Goal: Transaction & Acquisition: Book appointment/travel/reservation

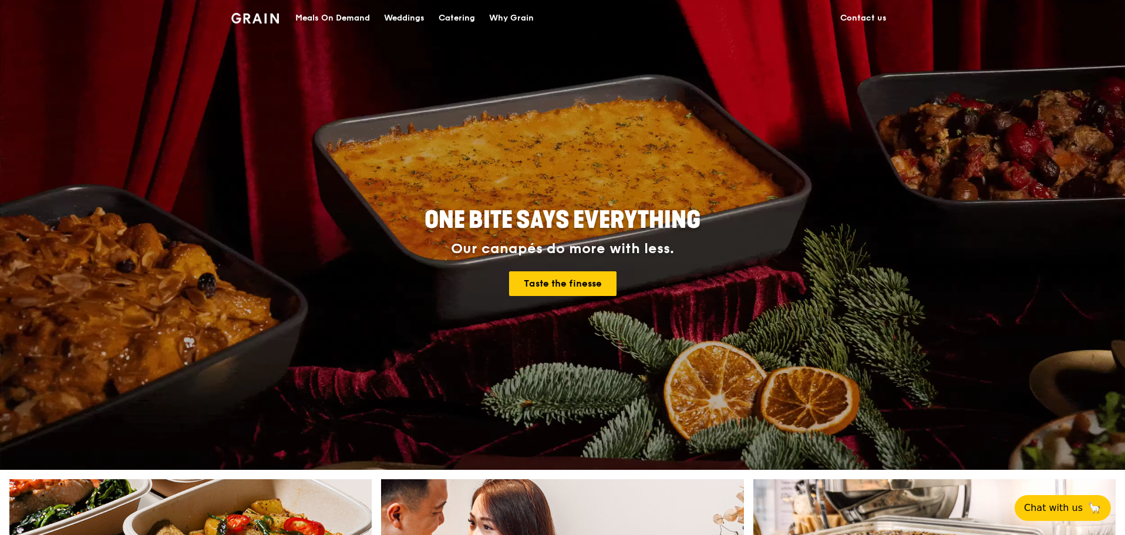
click at [470, 16] on div "Catering" at bounding box center [456, 18] width 36 height 35
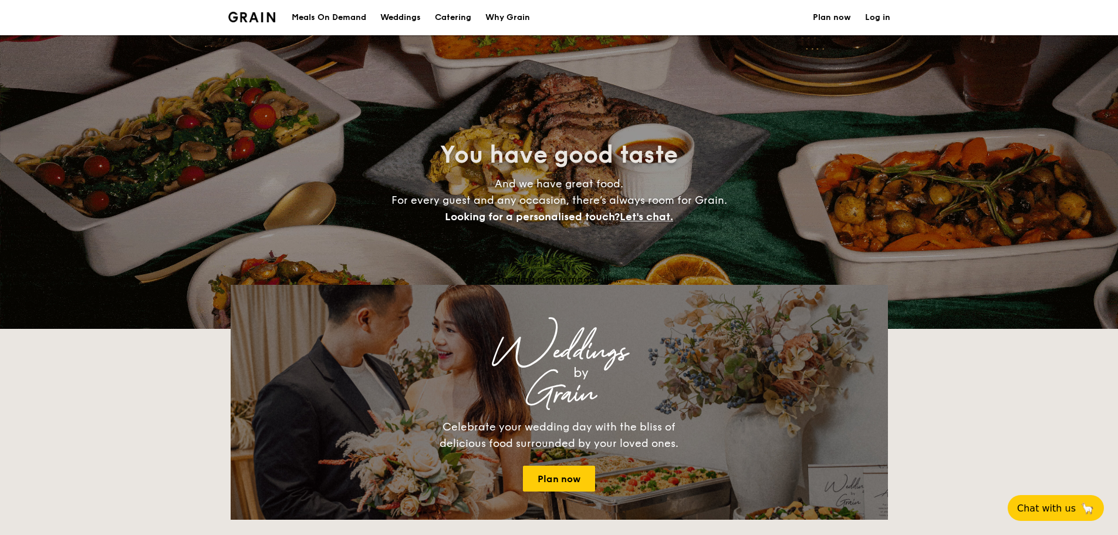
select select
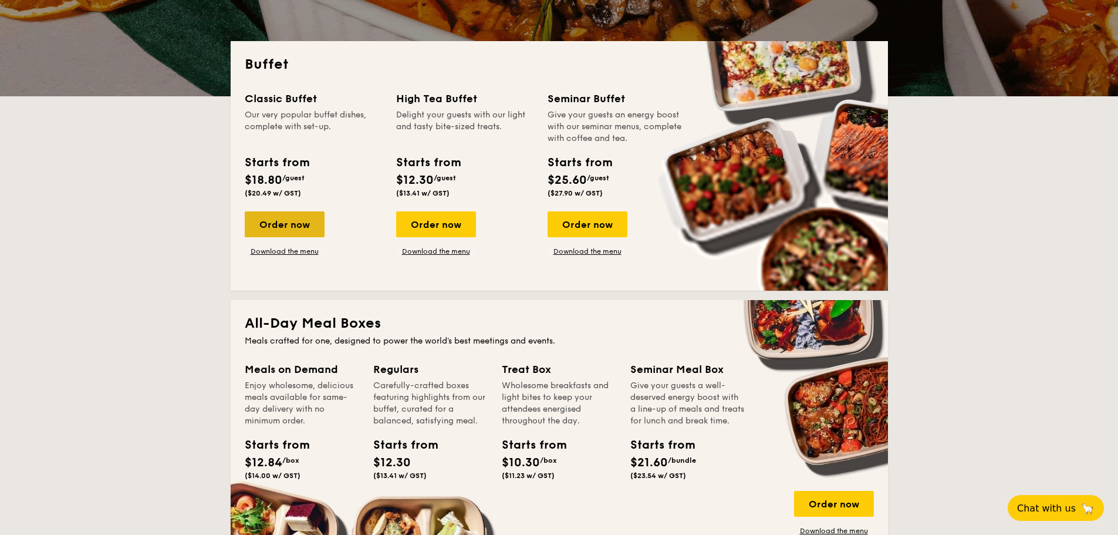
scroll to position [293, 0]
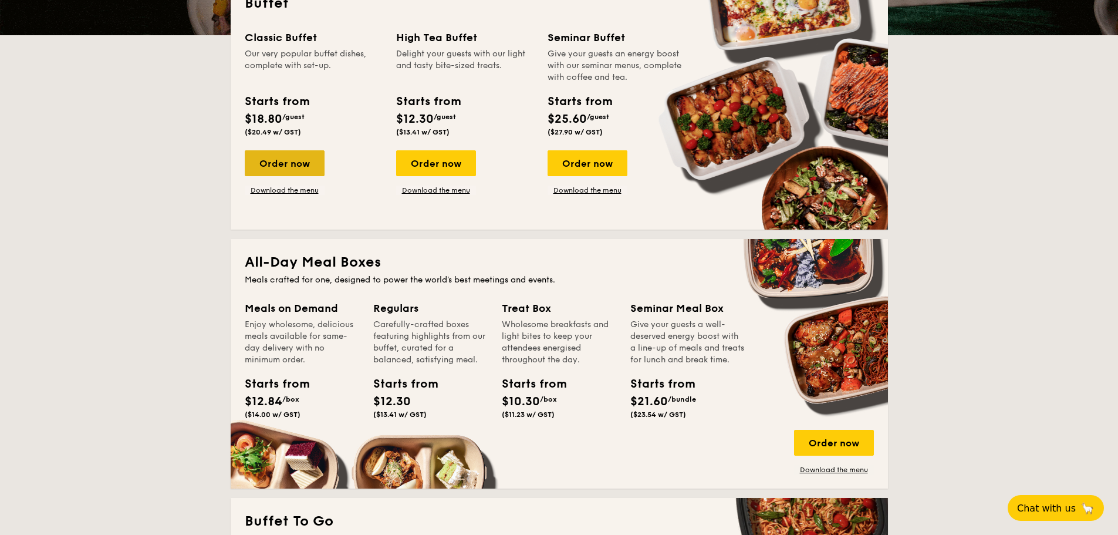
click at [283, 169] on div "Order now" at bounding box center [285, 163] width 80 height 26
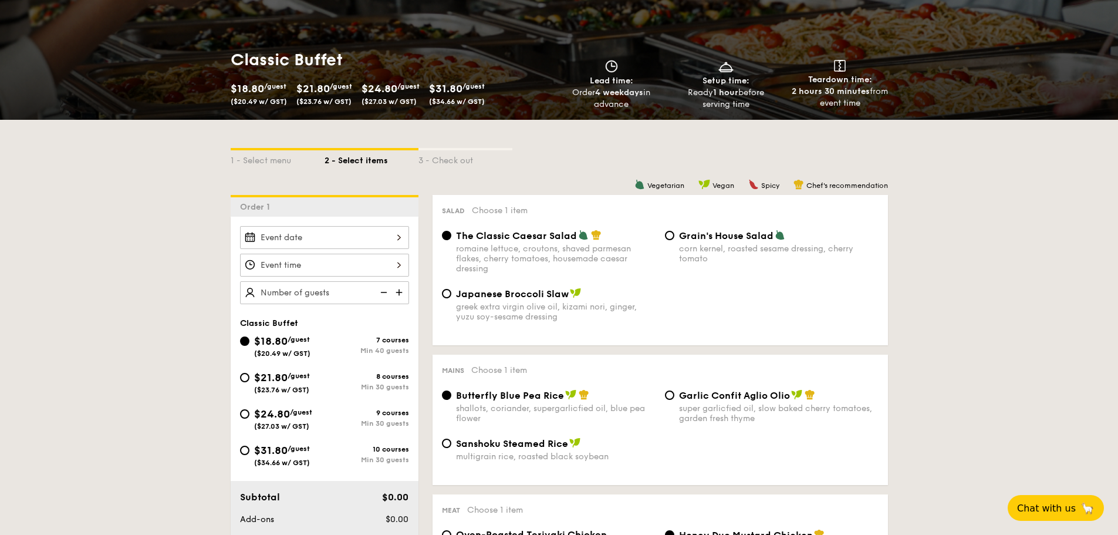
scroll to position [176, 0]
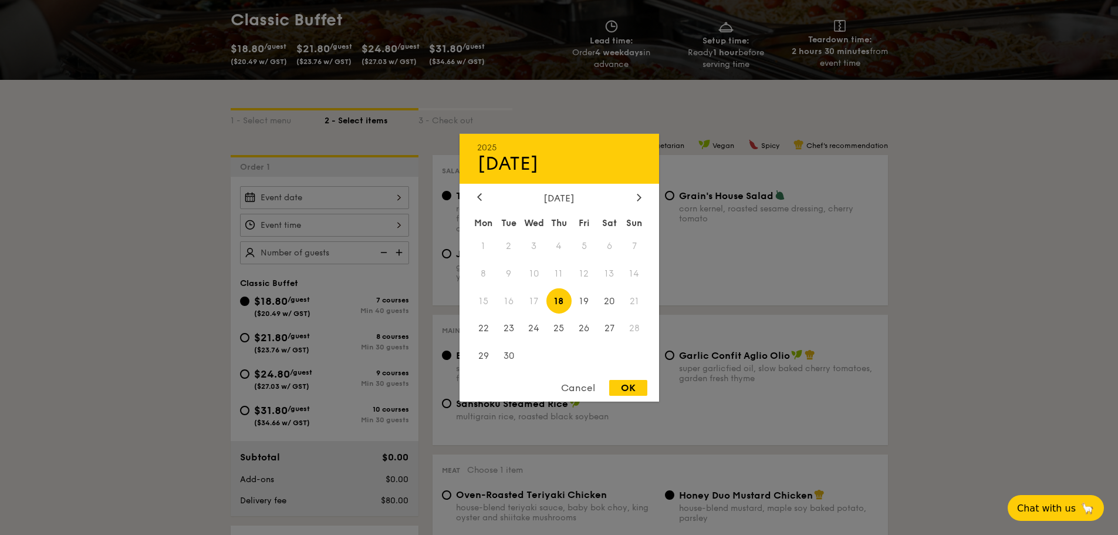
click at [391, 197] on div "2025 Sep [DATE] Tue Wed Thu Fri Sat Sun 1 2 3 4 5 6 7 8 9 10 11 12 13 14 15 16 …" at bounding box center [324, 197] width 169 height 23
click at [642, 195] on div at bounding box center [639, 197] width 11 height 11
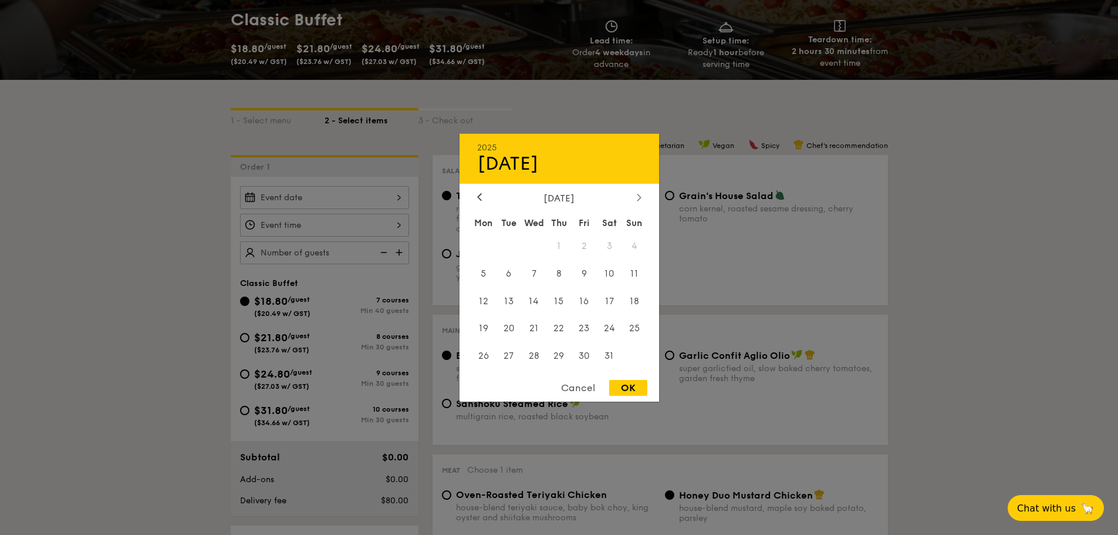
click at [639, 193] on icon at bounding box center [639, 197] width 5 height 8
click at [478, 198] on icon at bounding box center [480, 197] width 4 height 7
click at [611, 359] on span "31" at bounding box center [609, 355] width 25 height 25
click at [624, 386] on div "OK" at bounding box center [628, 388] width 38 height 16
type input "Jan 31, 2026"
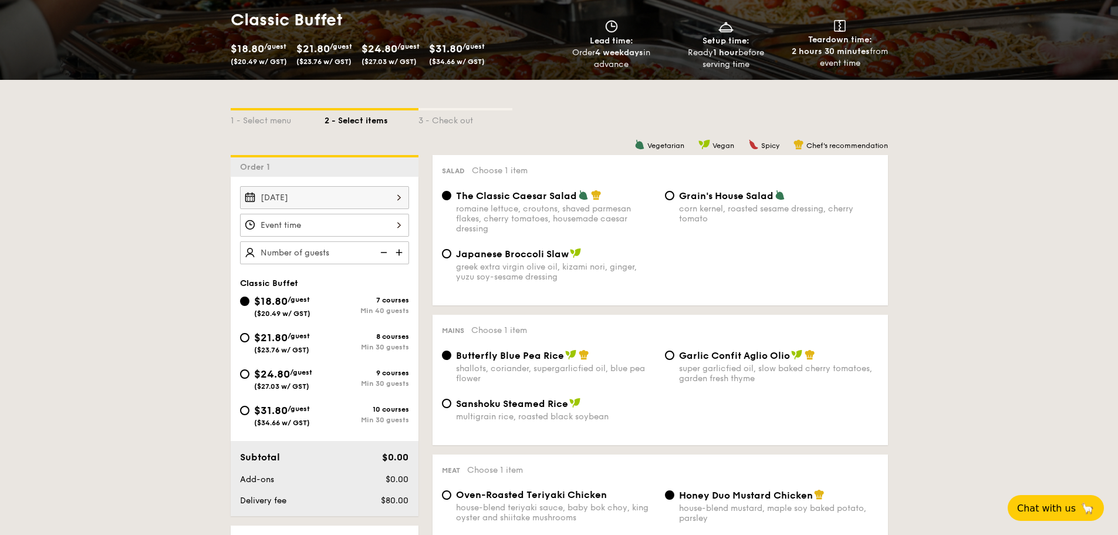
click at [292, 225] on div at bounding box center [324, 225] width 169 height 23
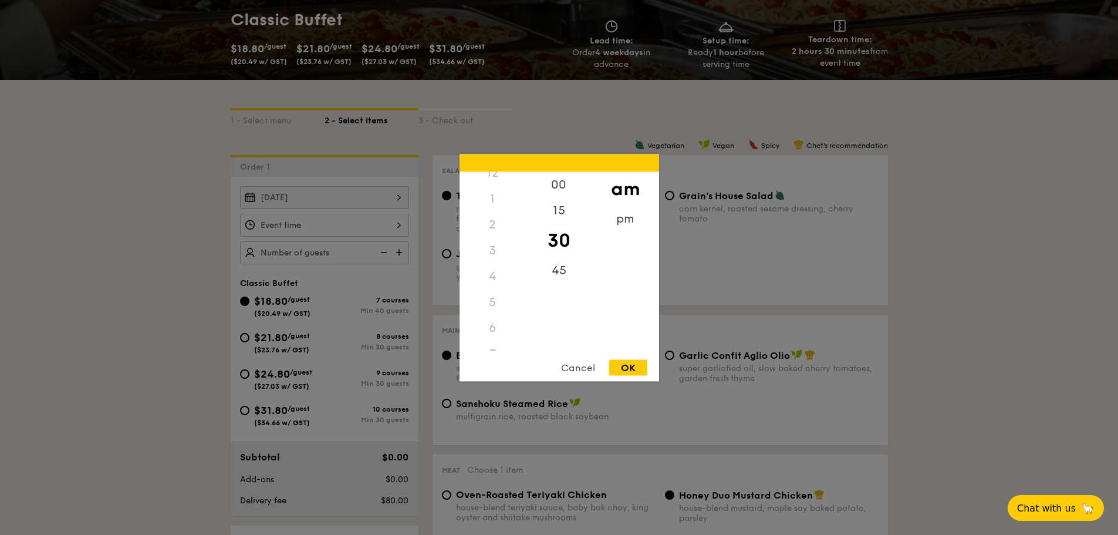
scroll to position [0, 0]
click at [499, 184] on div "12" at bounding box center [493, 184] width 66 height 26
click at [491, 185] on div "12" at bounding box center [493, 184] width 66 height 26
click at [620, 216] on div "pm" at bounding box center [625, 222] width 66 height 34
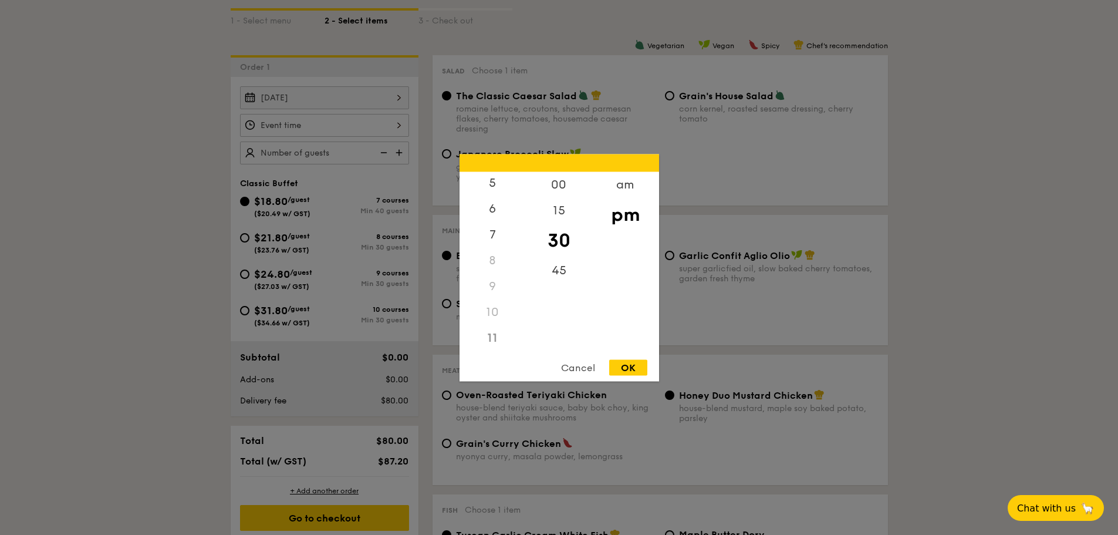
scroll to position [293, 0]
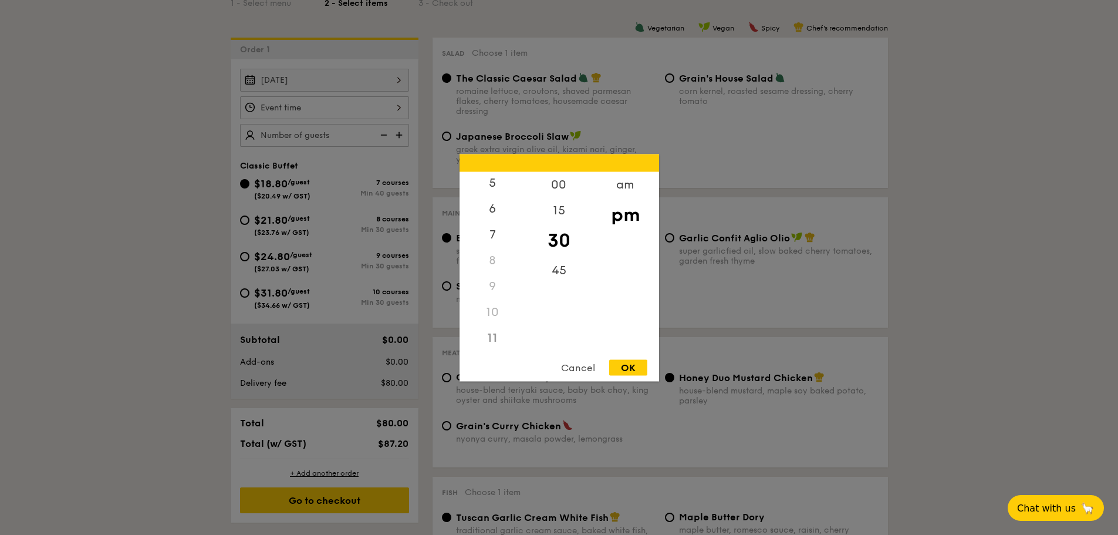
click at [566, 367] on div "Cancel" at bounding box center [578, 367] width 58 height 16
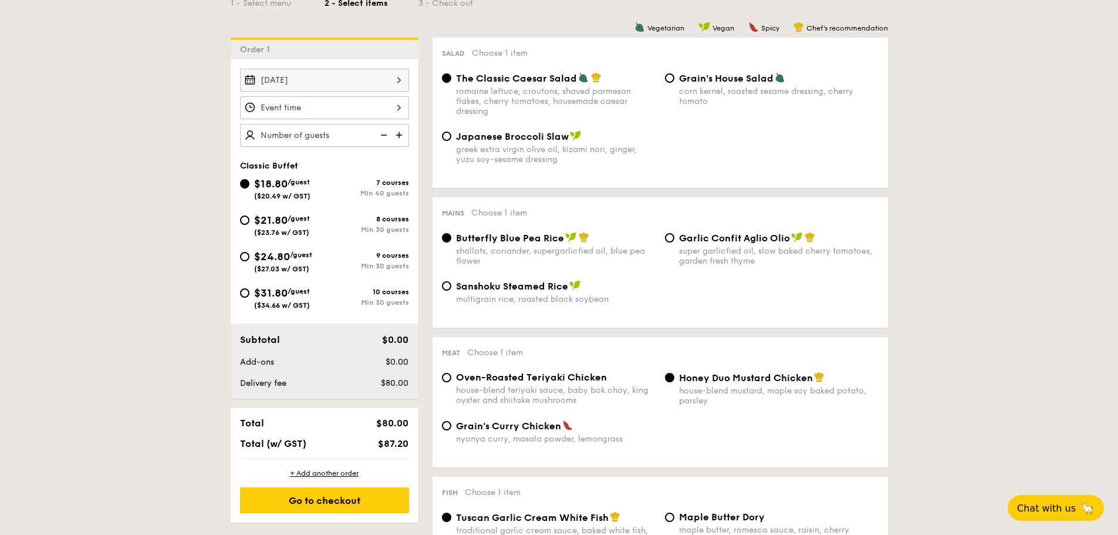
click at [335, 104] on div at bounding box center [324, 107] width 169 height 23
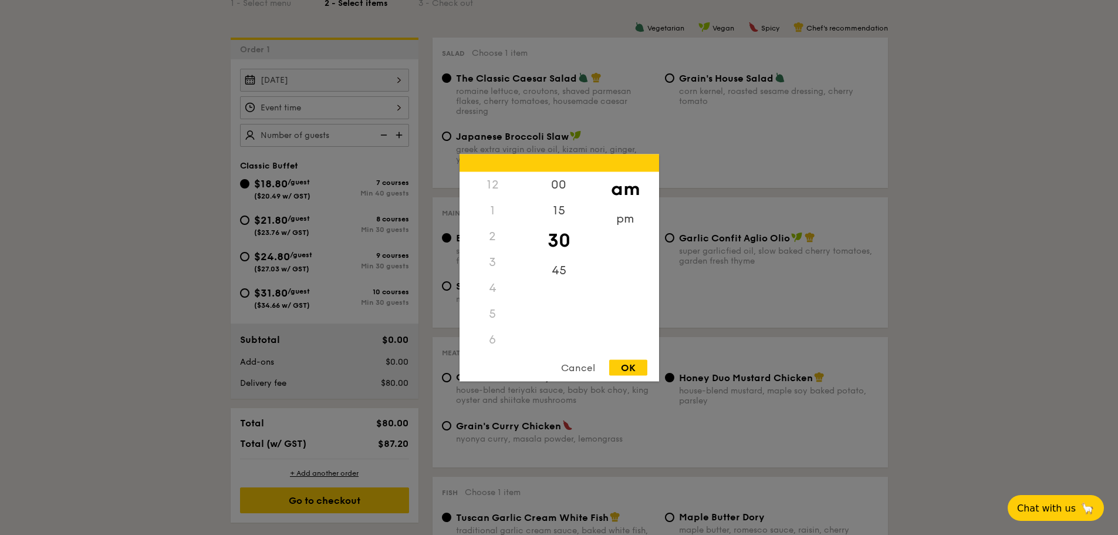
scroll to position [139, 0]
click at [637, 367] on div "OK" at bounding box center [628, 367] width 38 height 16
type input "11:30AM"
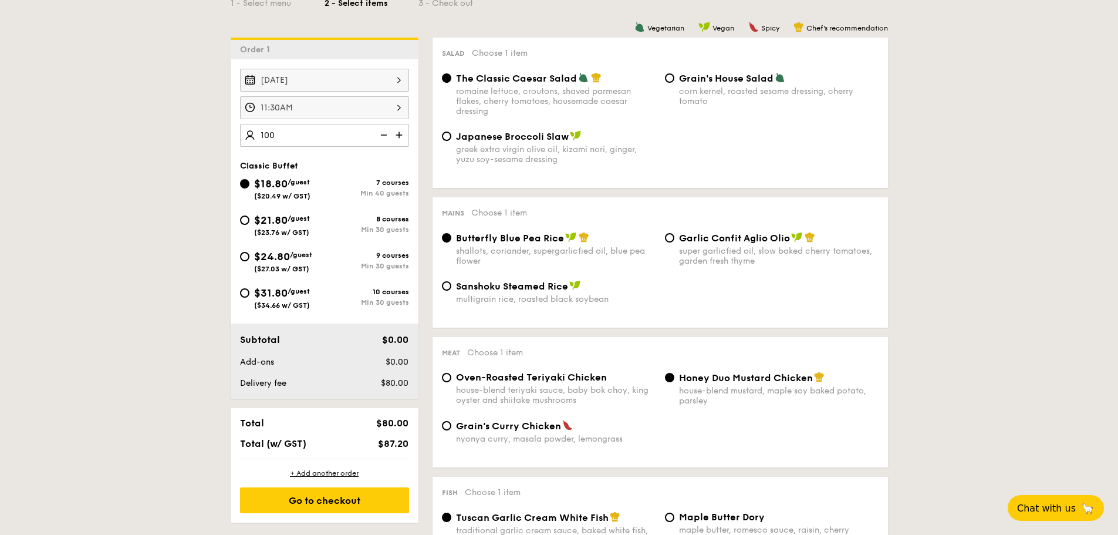
type input "100 guests"
click at [248, 220] on input "$21.80 /guest ($23.76 w/ GST) 8 courses Min 30 guests" at bounding box center [244, 219] width 9 height 9
radio input "true"
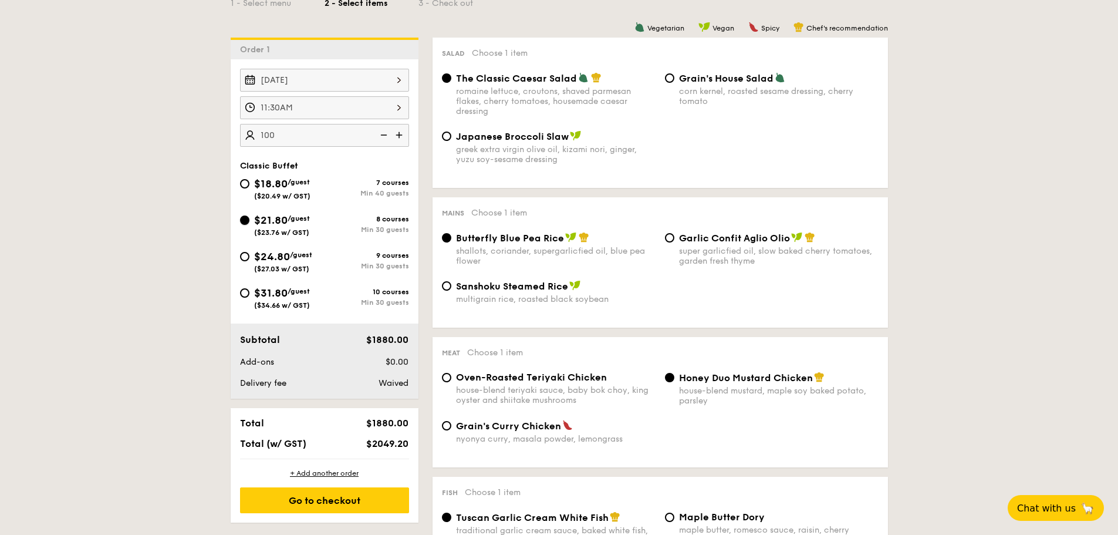
radio input "true"
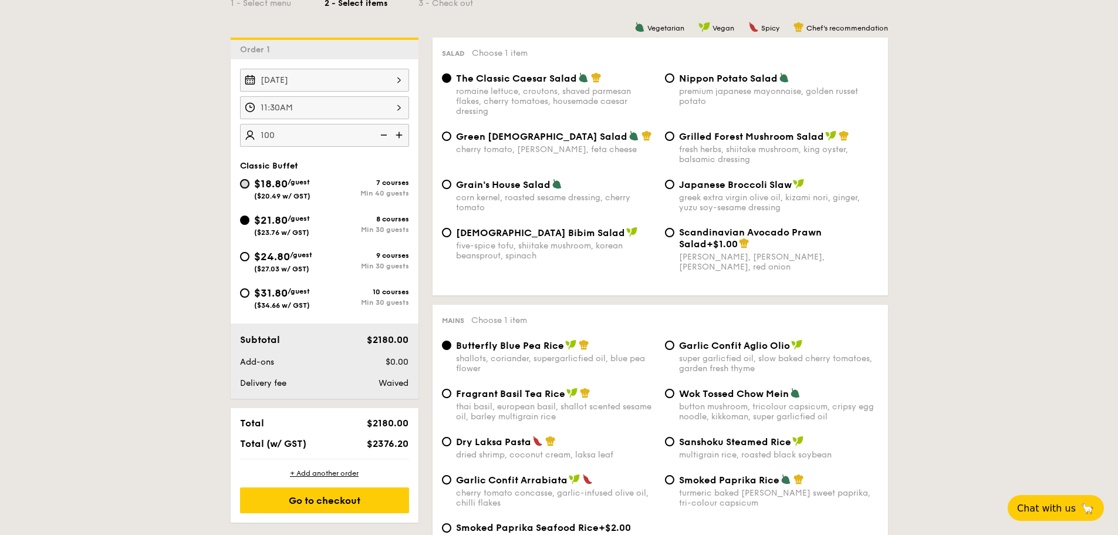
click at [241, 183] on input "$18.80 /guest ($20.49 w/ GST) 7 courses Min 40 guests" at bounding box center [244, 183] width 9 height 9
radio input "true"
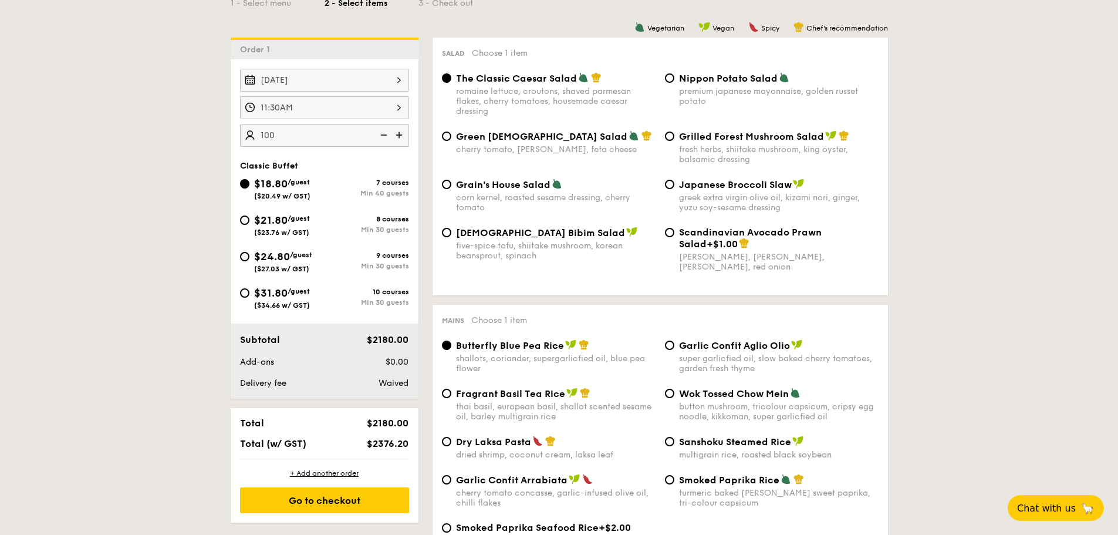
radio input "true"
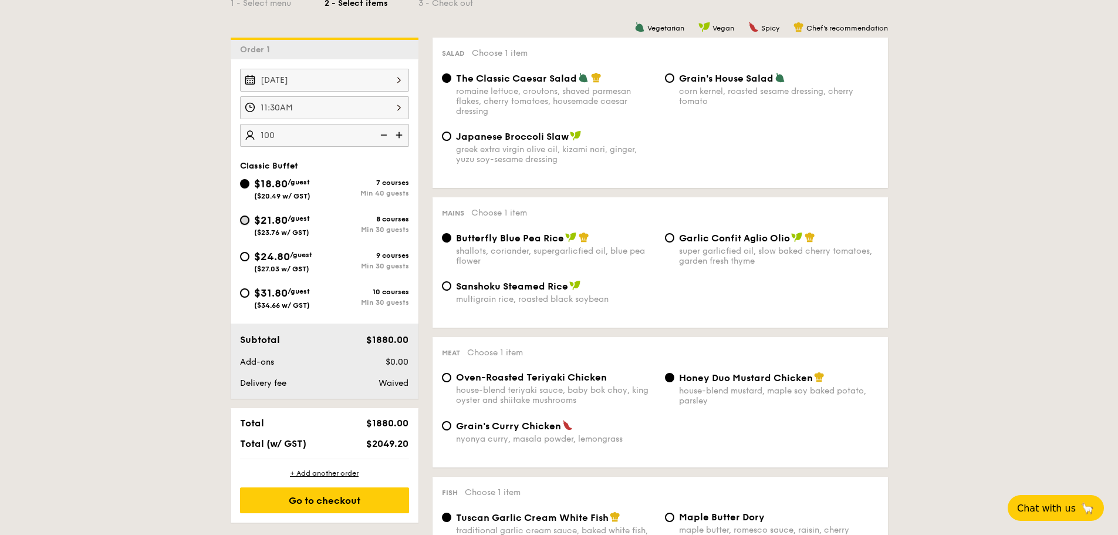
click at [242, 220] on input "$21.80 /guest ($23.76 w/ GST) 8 courses Min 30 guests" at bounding box center [244, 219] width 9 height 9
radio input "true"
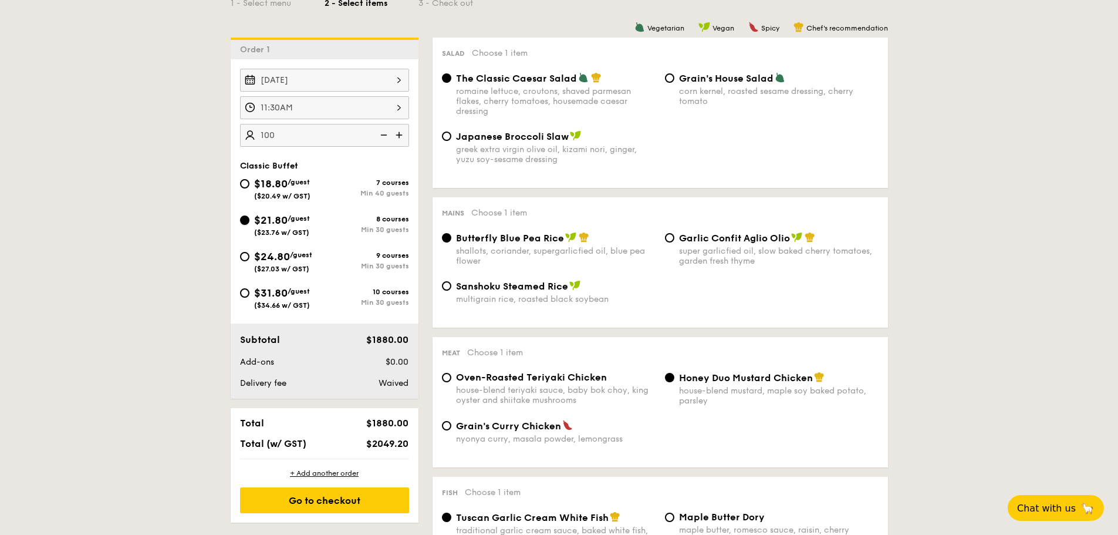
radio input "true"
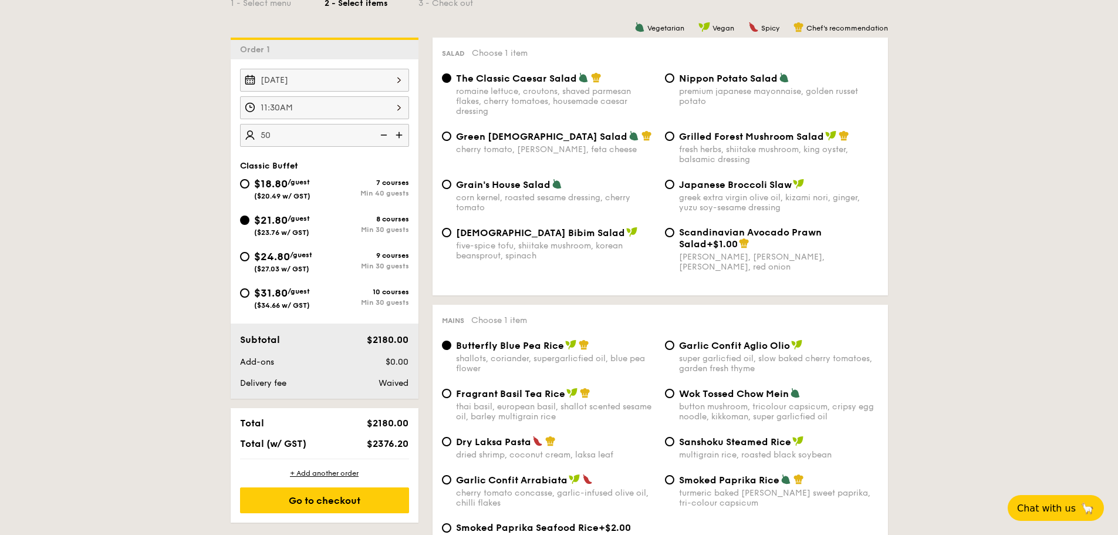
type input "50 guests"
click at [248, 183] on input "$18.80 /guest ($20.49 w/ GST) 7 courses Min 40 guests" at bounding box center [244, 183] width 9 height 9
radio input "true"
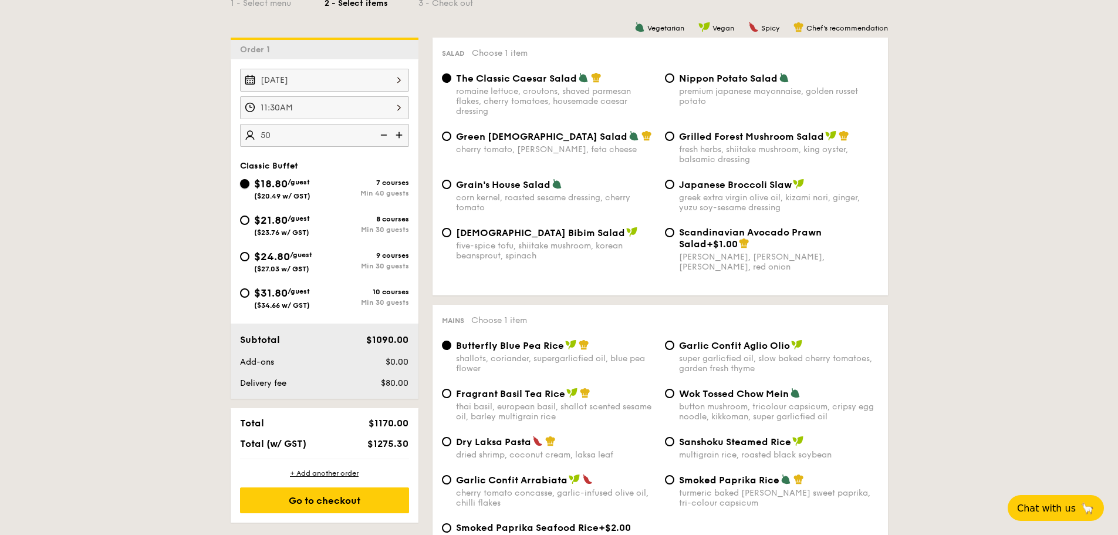
radio input "true"
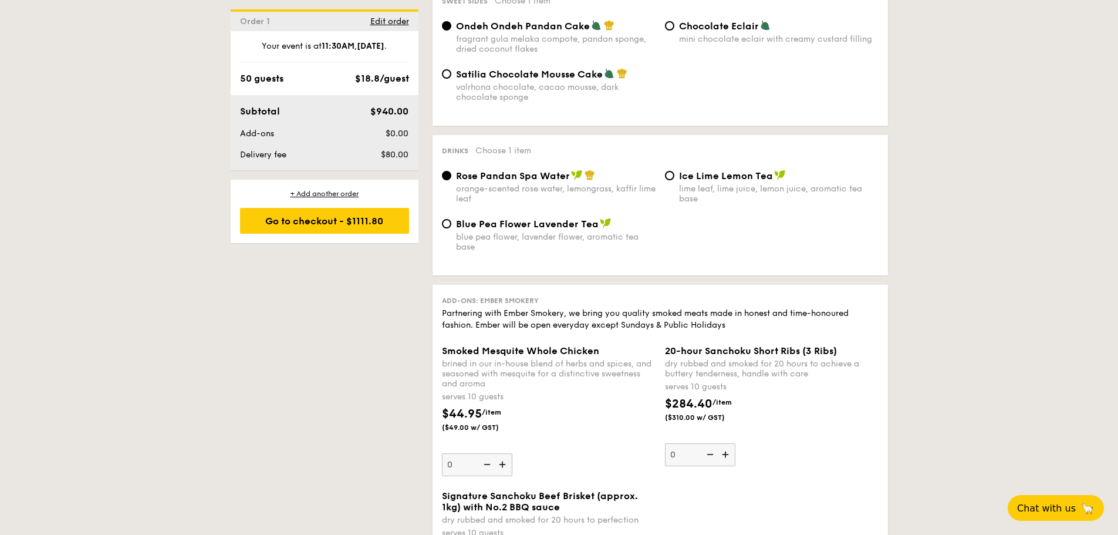
scroll to position [1233, 0]
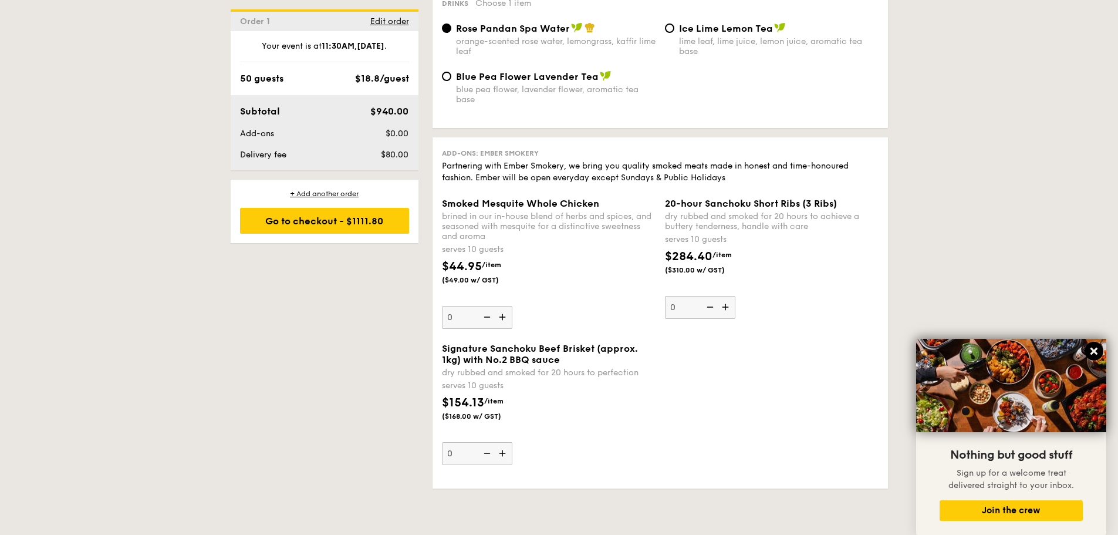
click at [1093, 350] on icon at bounding box center [1094, 350] width 7 height 7
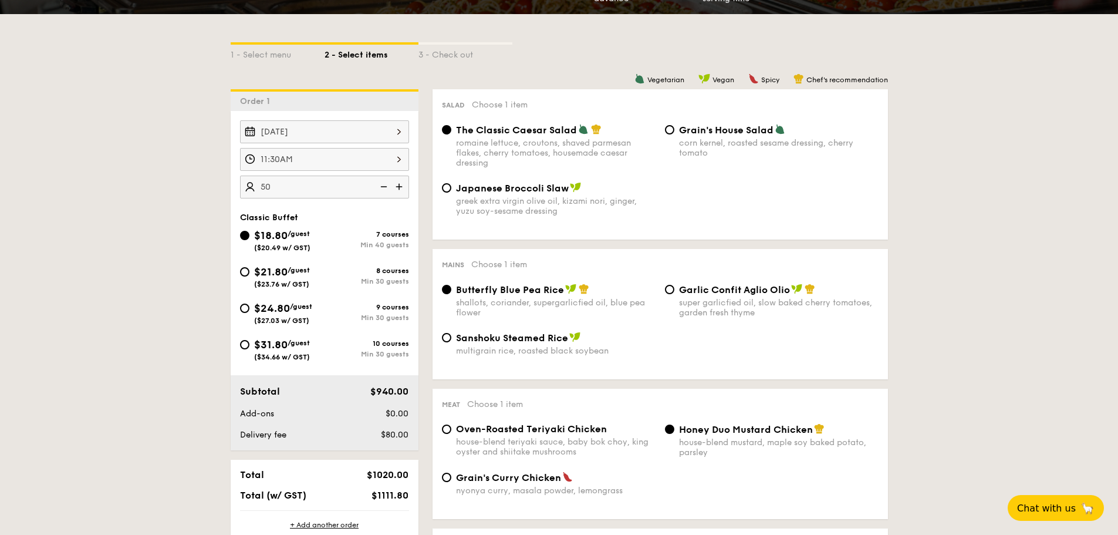
scroll to position [176, 0]
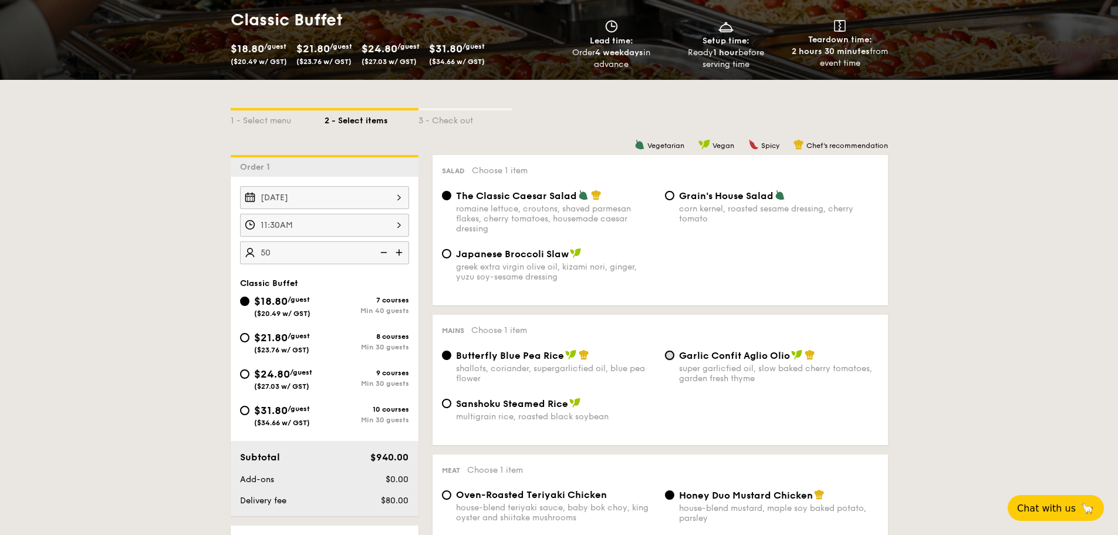
click at [667, 353] on input "Garlic Confit Aglio Olio super garlicfied oil, slow baked cherry tomatoes, gard…" at bounding box center [669, 354] width 9 height 9
radio input "true"
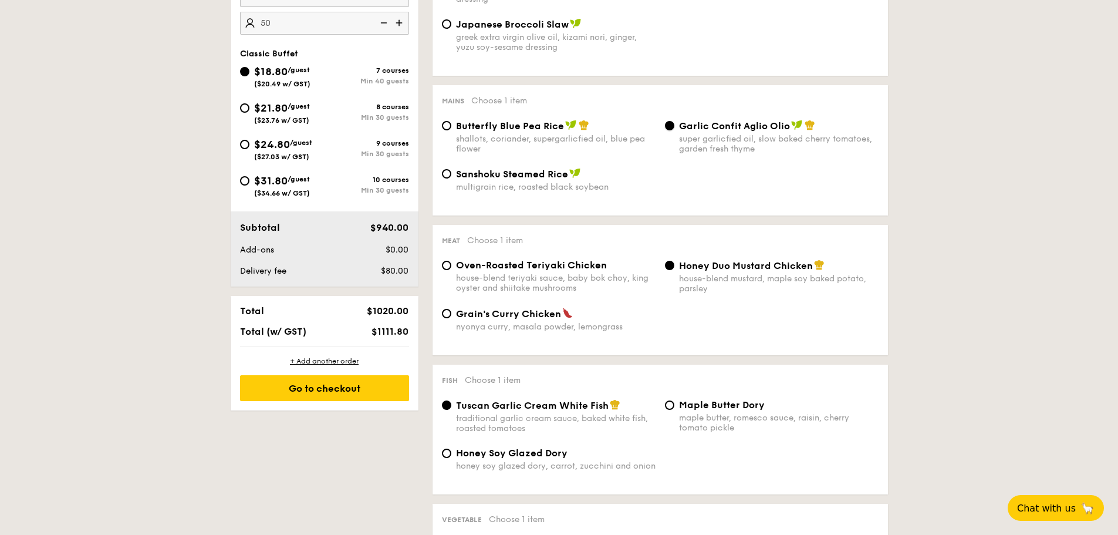
scroll to position [411, 0]
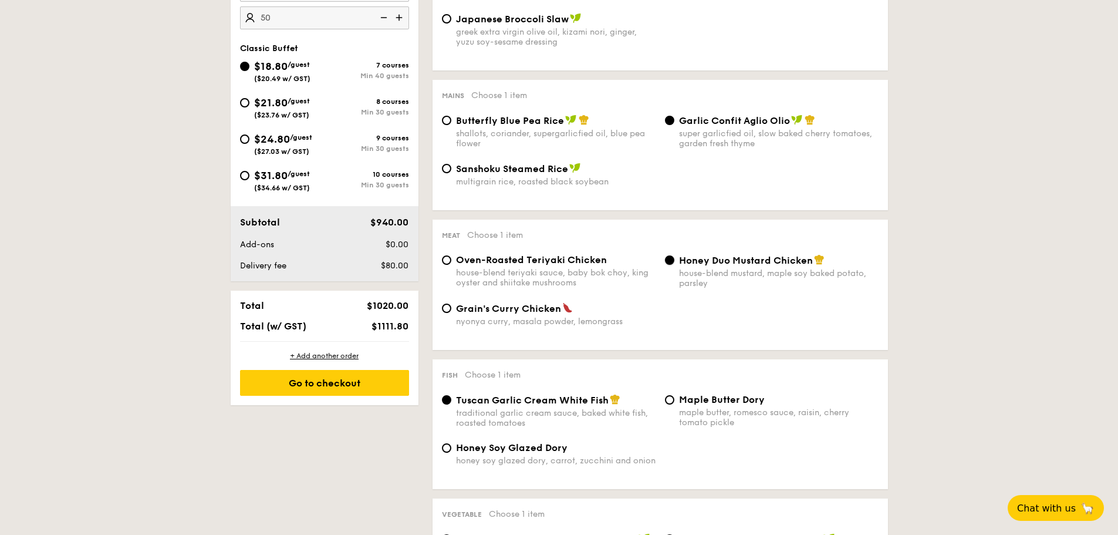
click at [670, 261] on input "Honey Duo Mustard Chicken house-blend mustard, maple soy baked potato, parsley" at bounding box center [669, 259] width 9 height 9
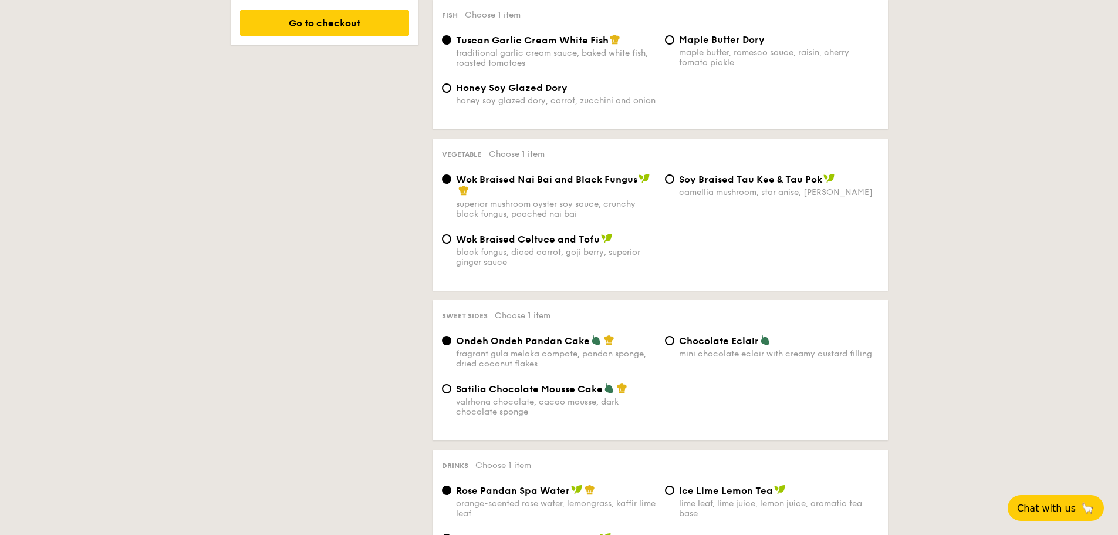
scroll to position [822, 0]
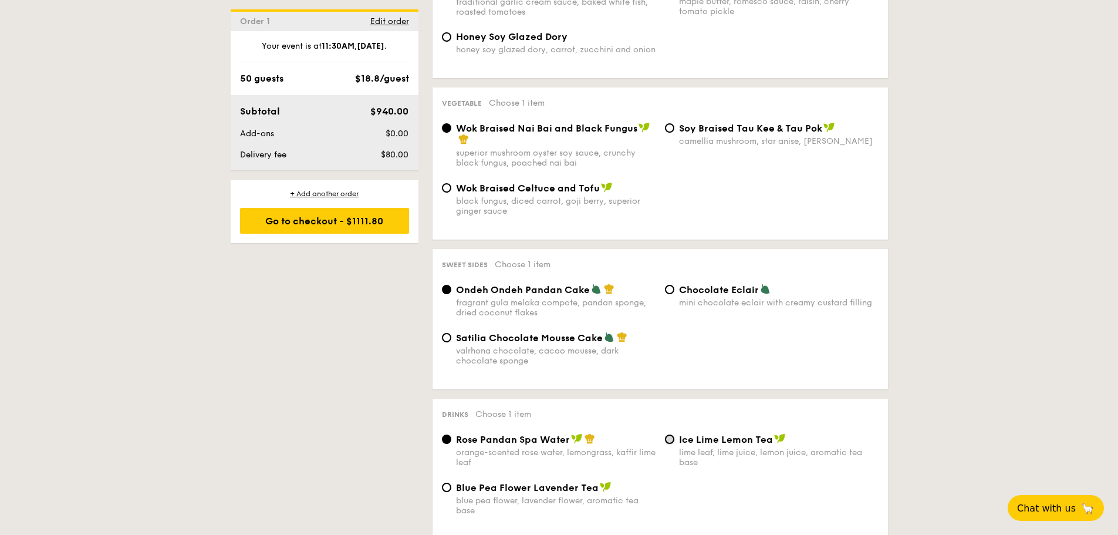
click at [672, 441] on input "Ice Lime Lemon Tea lime leaf, lime juice, lemon juice, aromatic tea base" at bounding box center [669, 438] width 9 height 9
radio input "true"
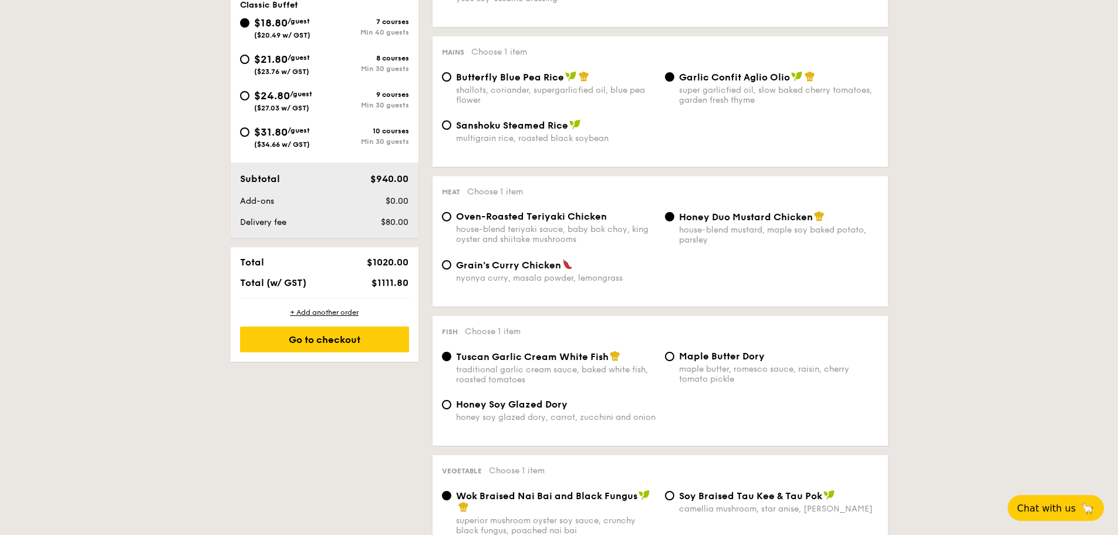
scroll to position [293, 0]
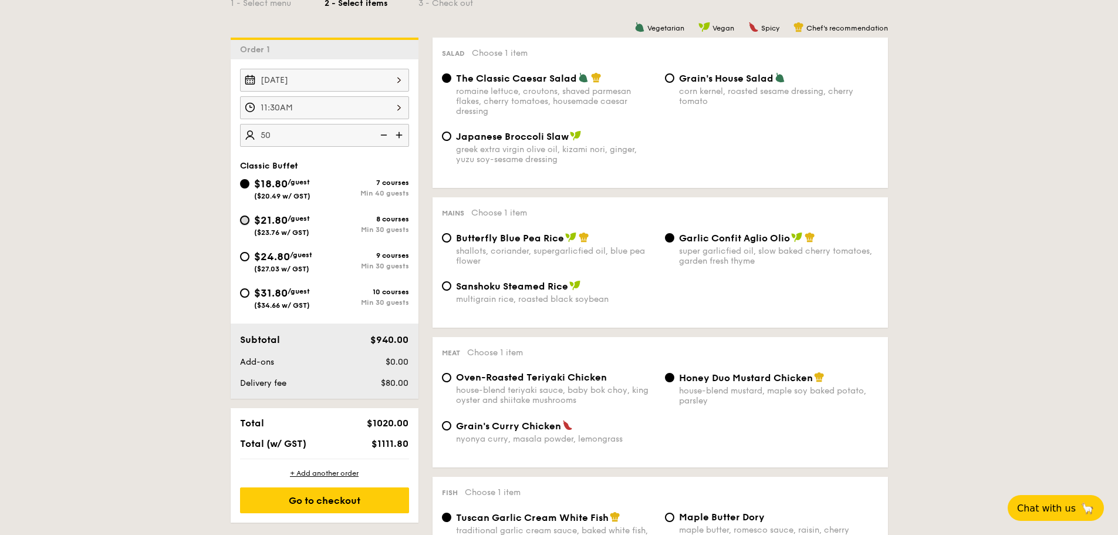
click at [248, 222] on input "$21.80 /guest ($23.76 w/ GST) 8 courses Min 30 guests" at bounding box center [244, 219] width 9 height 9
radio input "true"
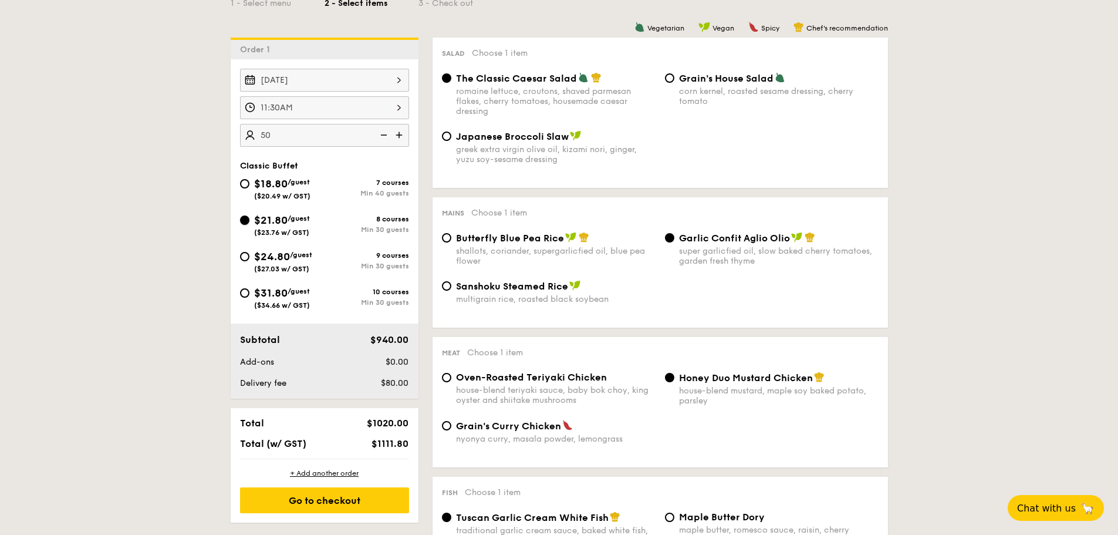
radio input "true"
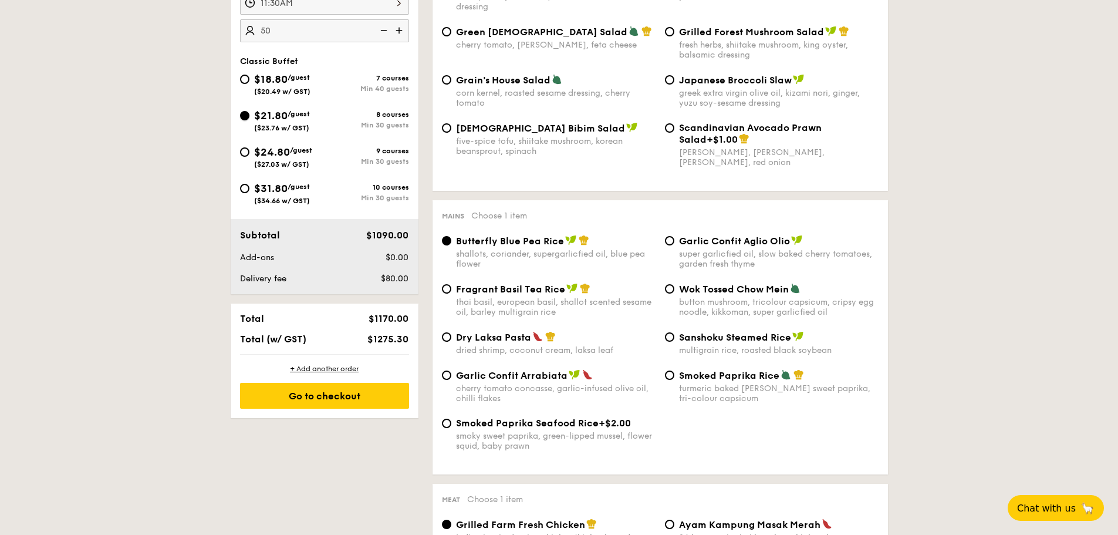
scroll to position [411, 0]
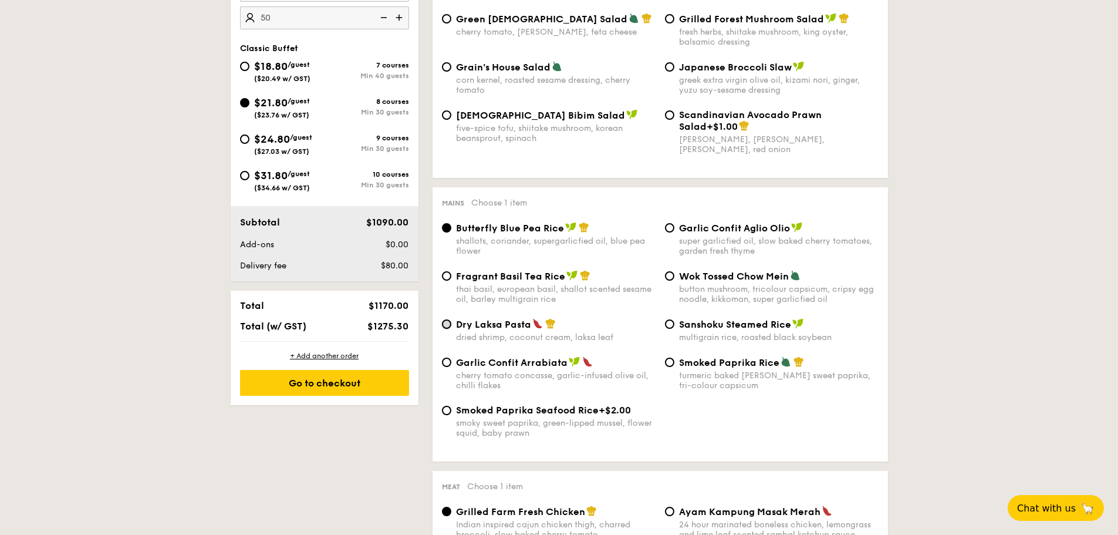
click at [451, 323] on input "Dry Laksa Pasta dried shrimp, coconut cream, laksa leaf" at bounding box center [446, 323] width 9 height 9
radio input "true"
click at [450, 227] on input "Butterfly Blue Pea Rice shallots, coriander, supergarlicfied oil, blue pea flow…" at bounding box center [446, 227] width 9 height 9
radio input "true"
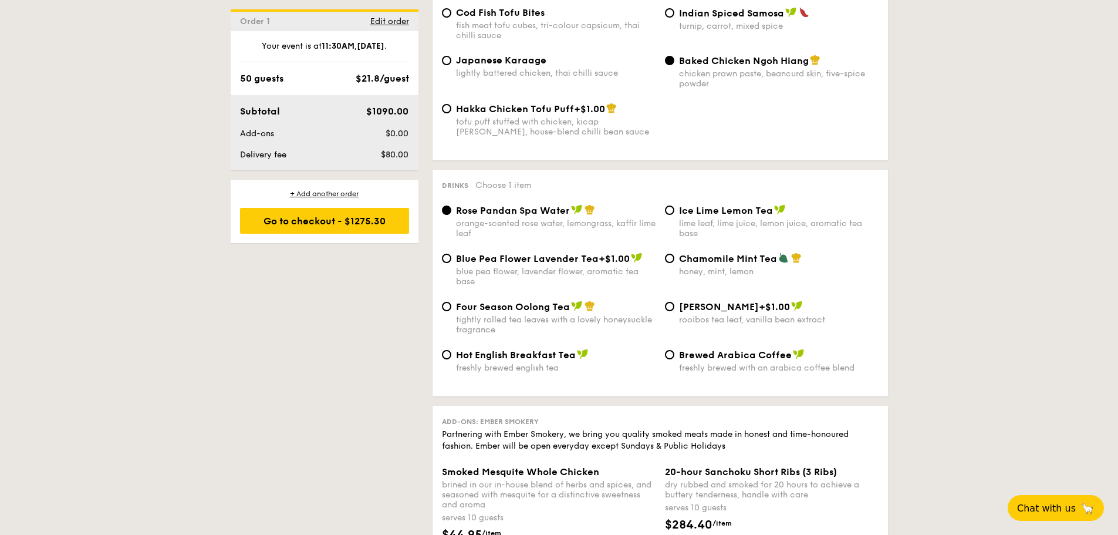
scroll to position [2172, 0]
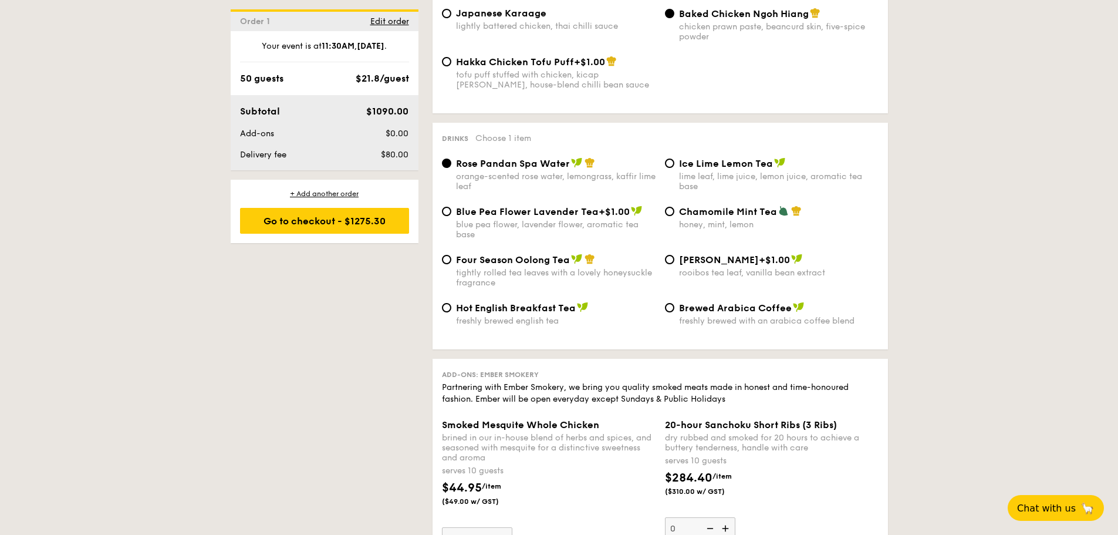
click at [670, 158] on div "Ice Lime Lemon Tea lime leaf, lime juice, lemon juice, aromatic tea base" at bounding box center [771, 174] width 223 height 34
click at [671, 158] on input "Ice Lime Lemon Tea lime leaf, lime juice, lemon juice, aromatic tea base" at bounding box center [669, 162] width 9 height 9
radio input "true"
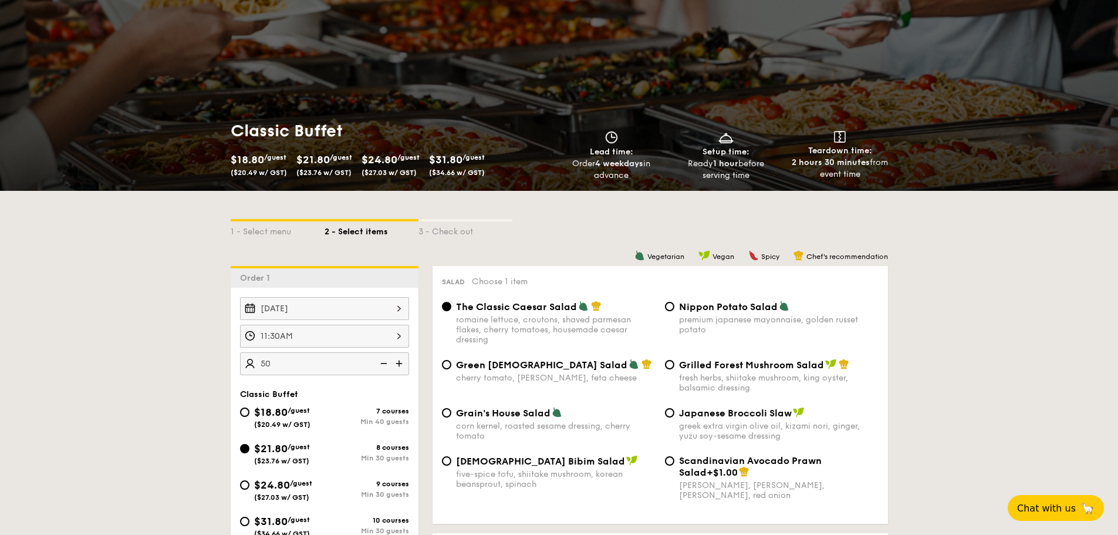
scroll to position [0, 0]
